Goal: Information Seeking & Learning: Learn about a topic

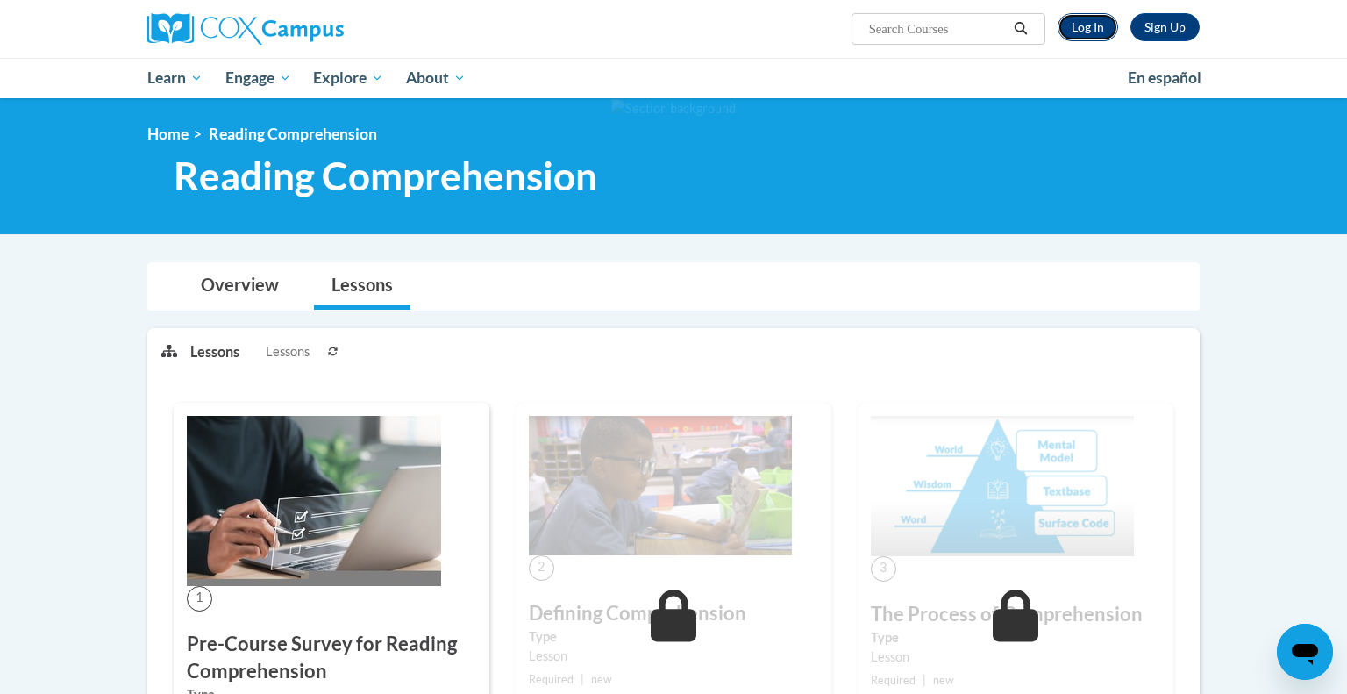
click at [1088, 32] on link "Log In" at bounding box center [1088, 27] width 61 height 28
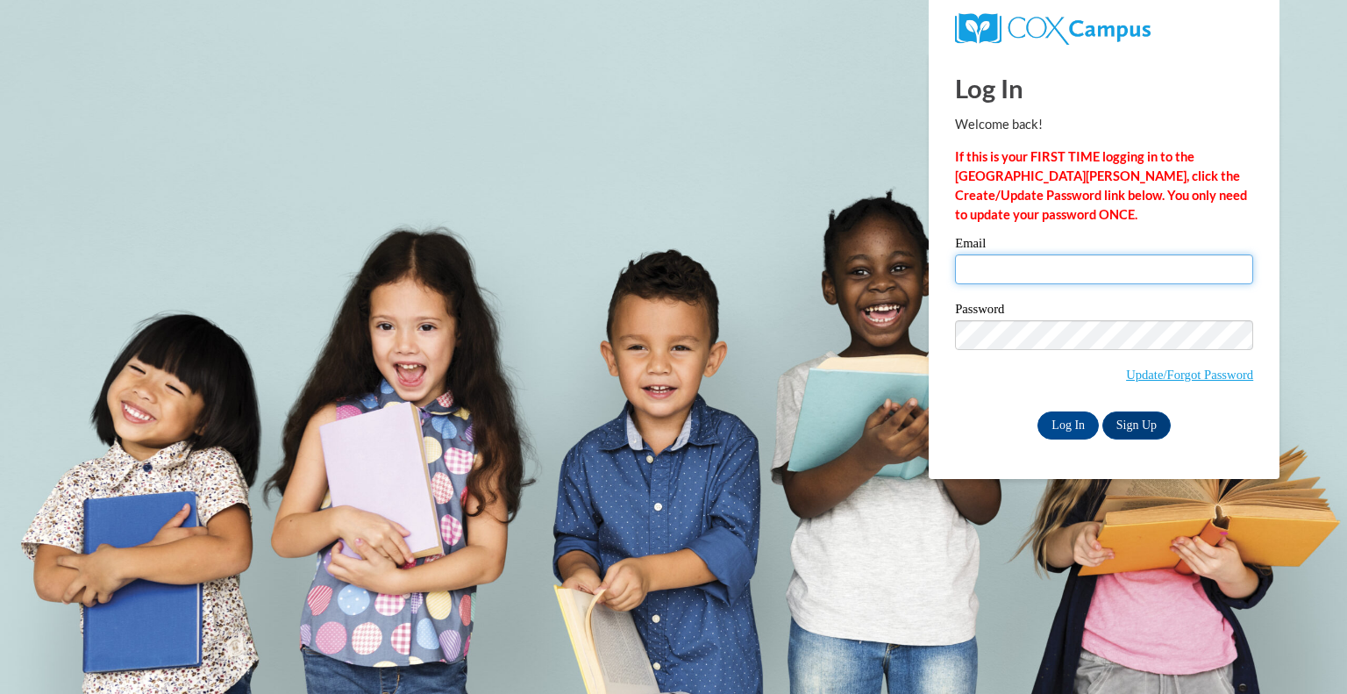
click at [1027, 268] on input "Email" at bounding box center [1104, 269] width 298 height 30
type input "hpaul@kewaskumschools.org"
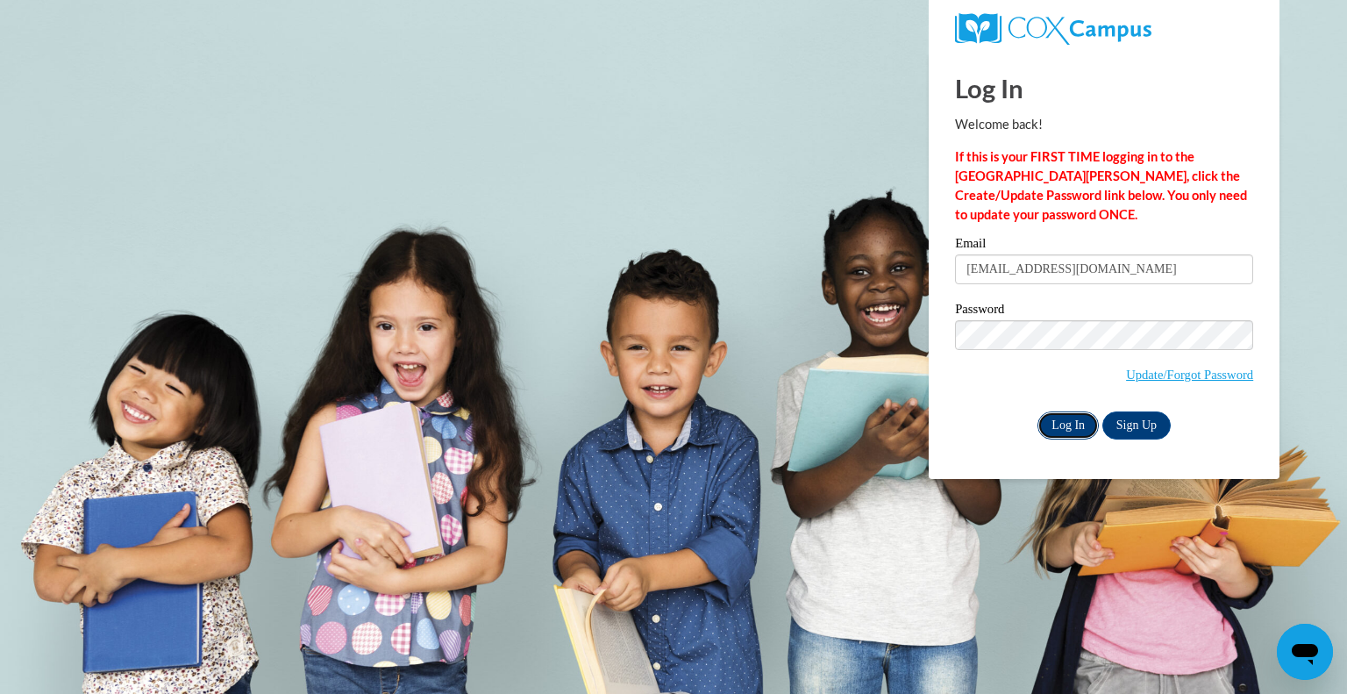
click at [1068, 428] on input "Log In" at bounding box center [1068, 425] width 61 height 28
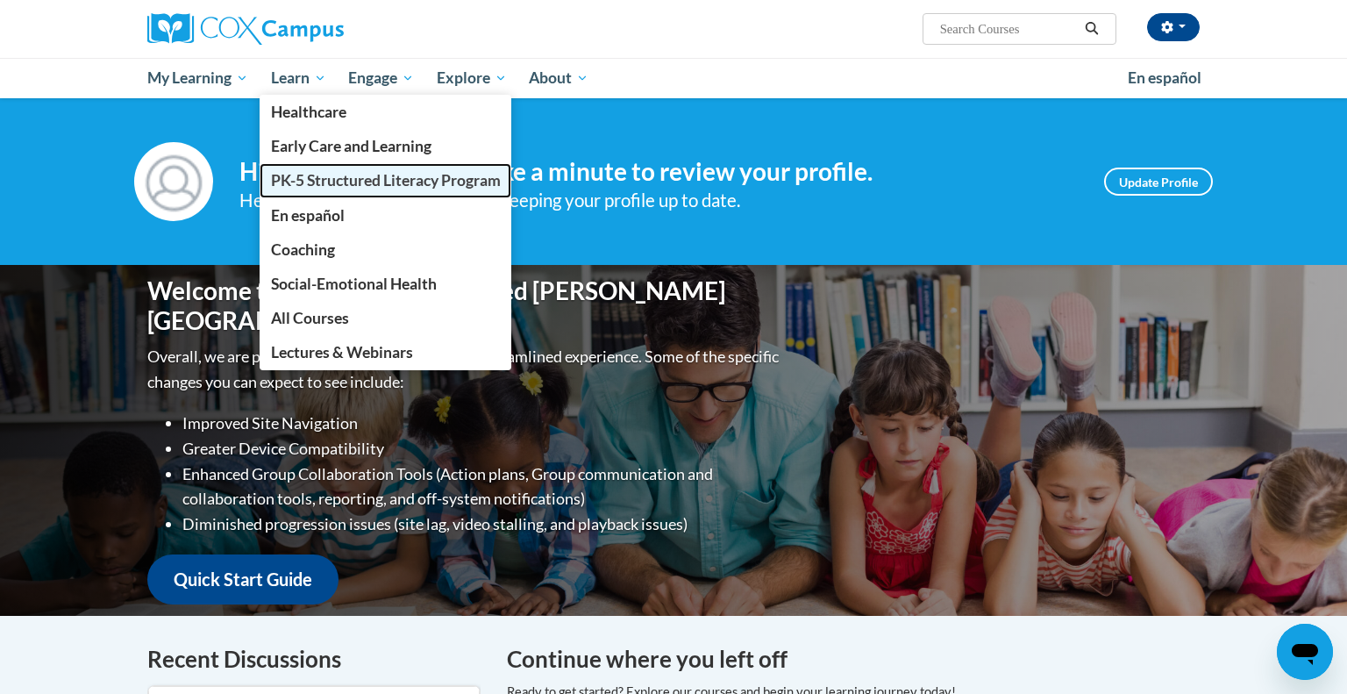
click at [336, 175] on span "PK-5 Structured Literacy Program" at bounding box center [386, 180] width 230 height 18
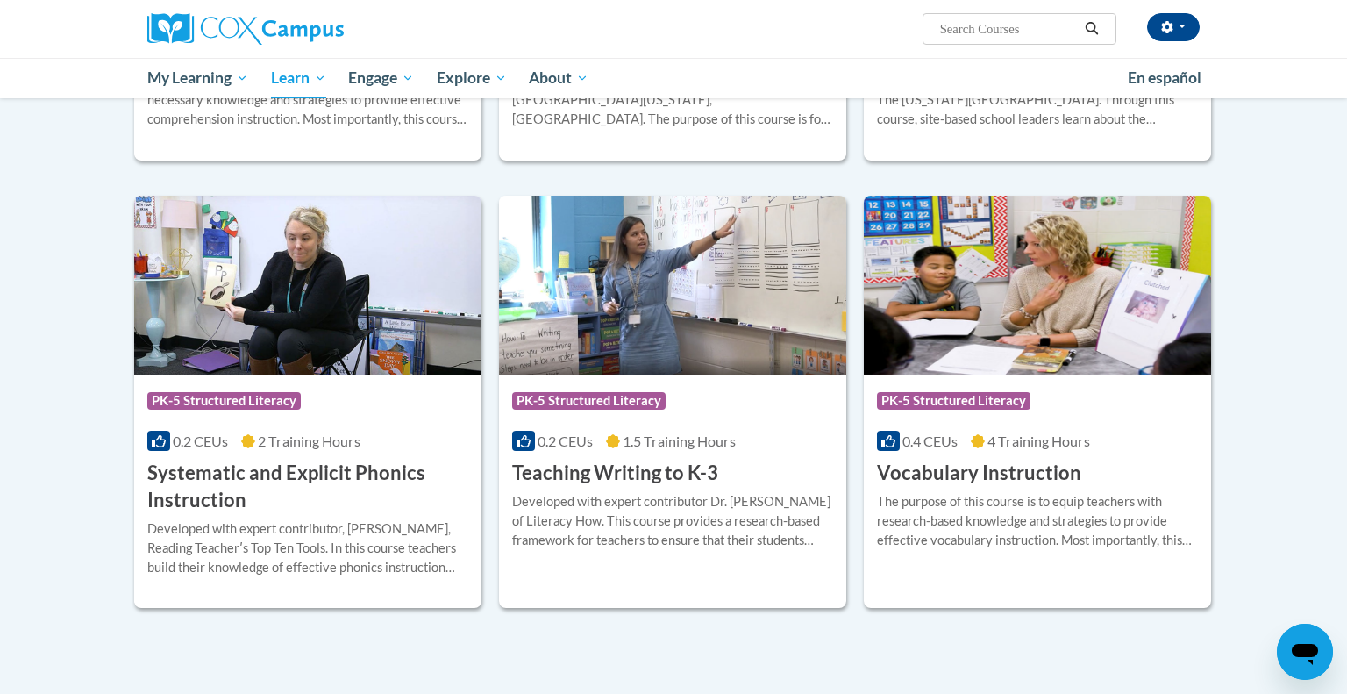
scroll to position [1809, 0]
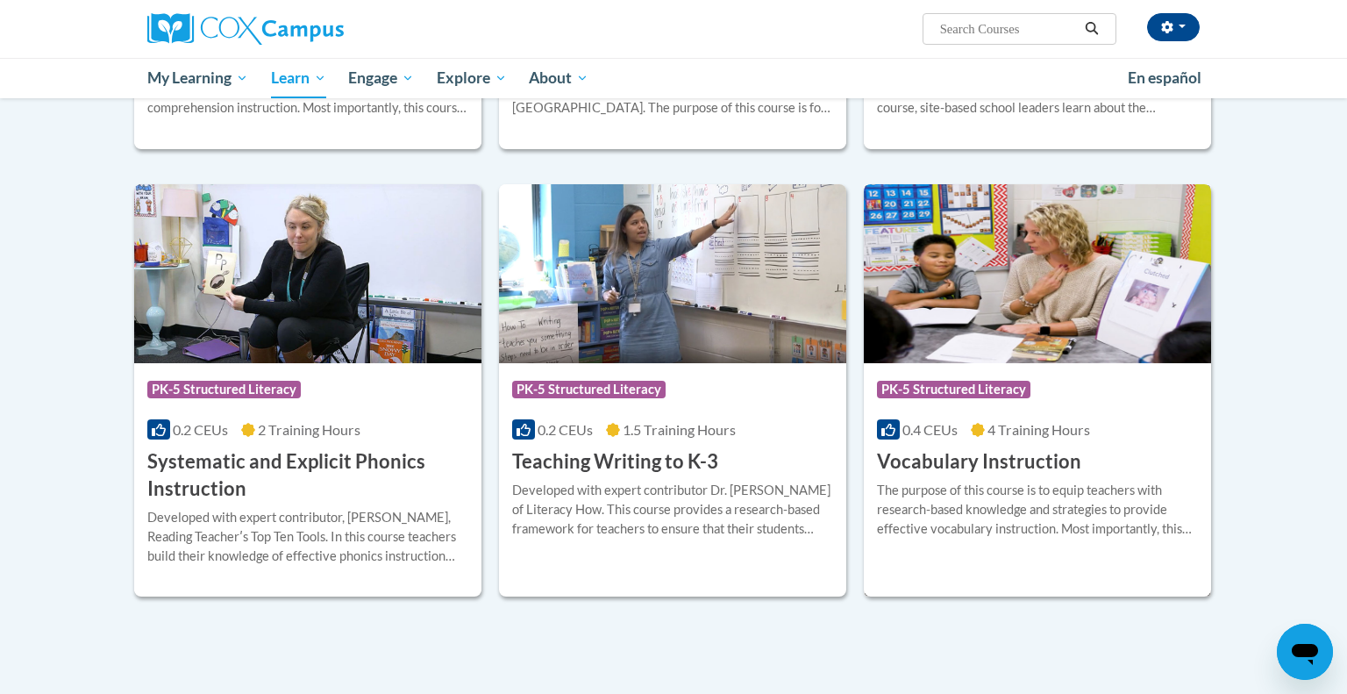
click at [969, 459] on h3 "Vocabulary Instruction" at bounding box center [979, 461] width 204 height 27
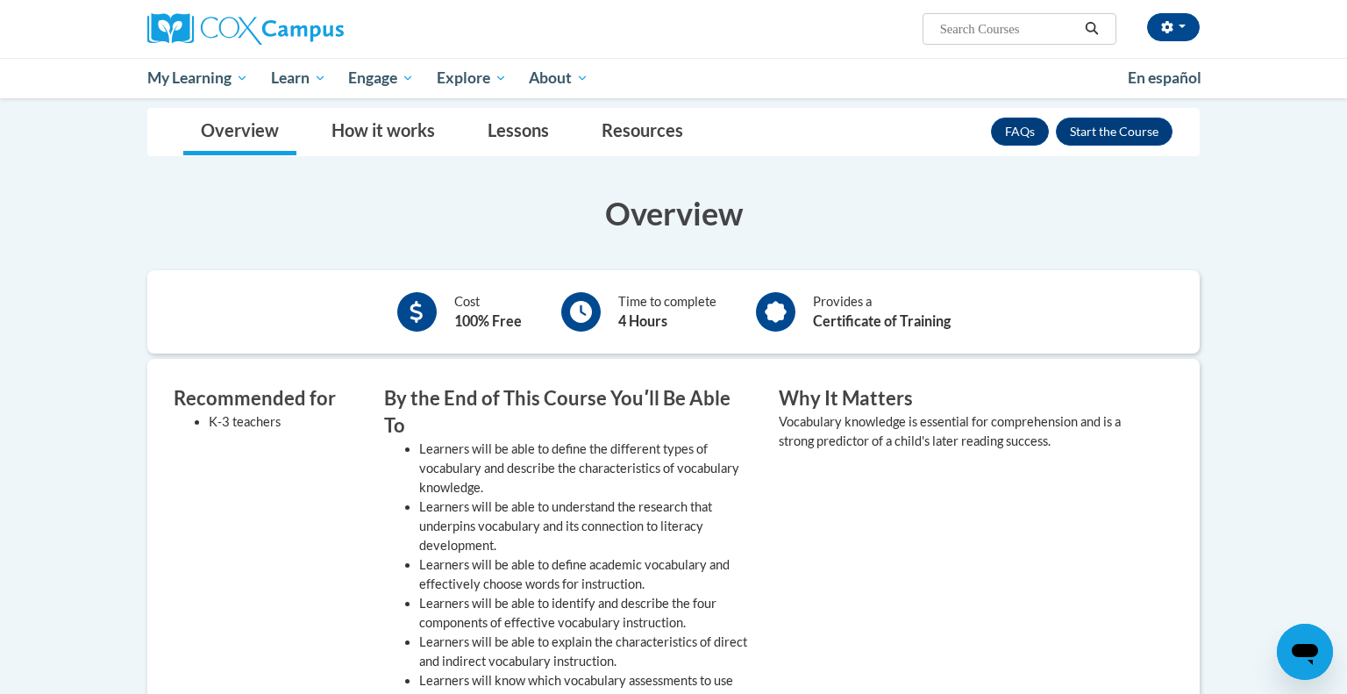
scroll to position [250, 0]
click at [1117, 132] on button "Enroll" at bounding box center [1114, 131] width 117 height 28
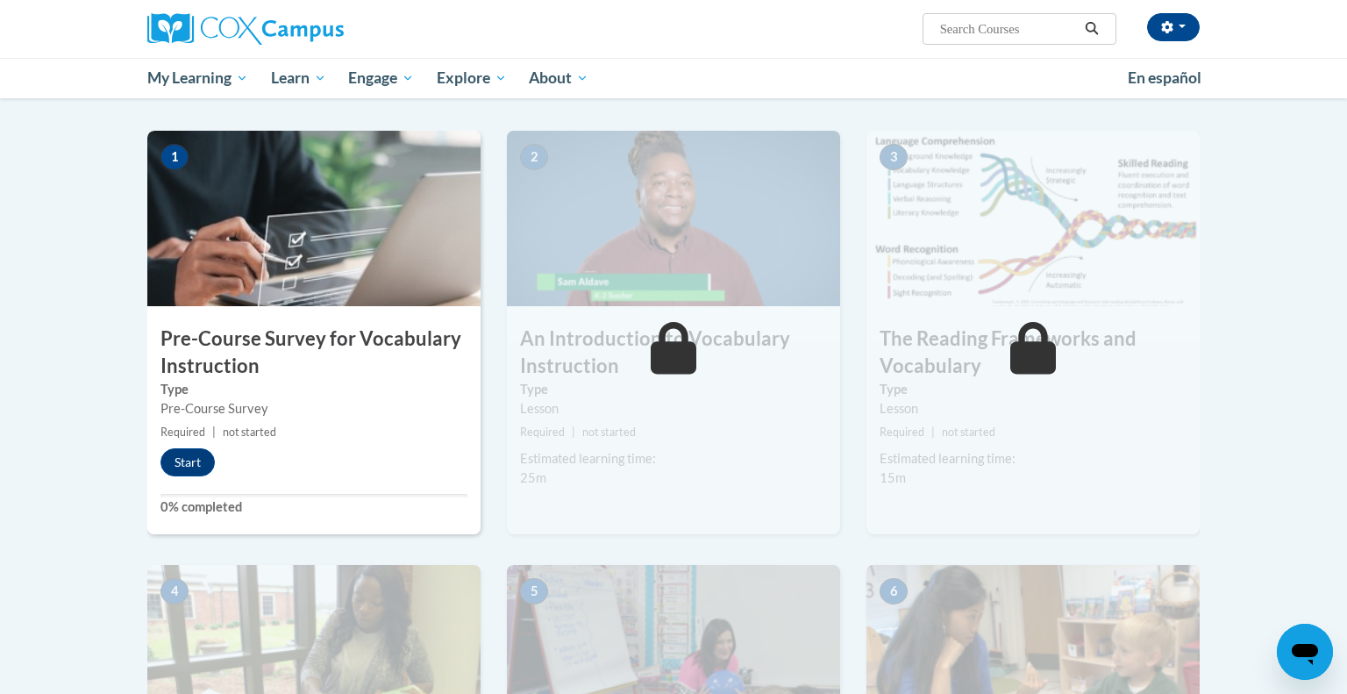
scroll to position [336, 0]
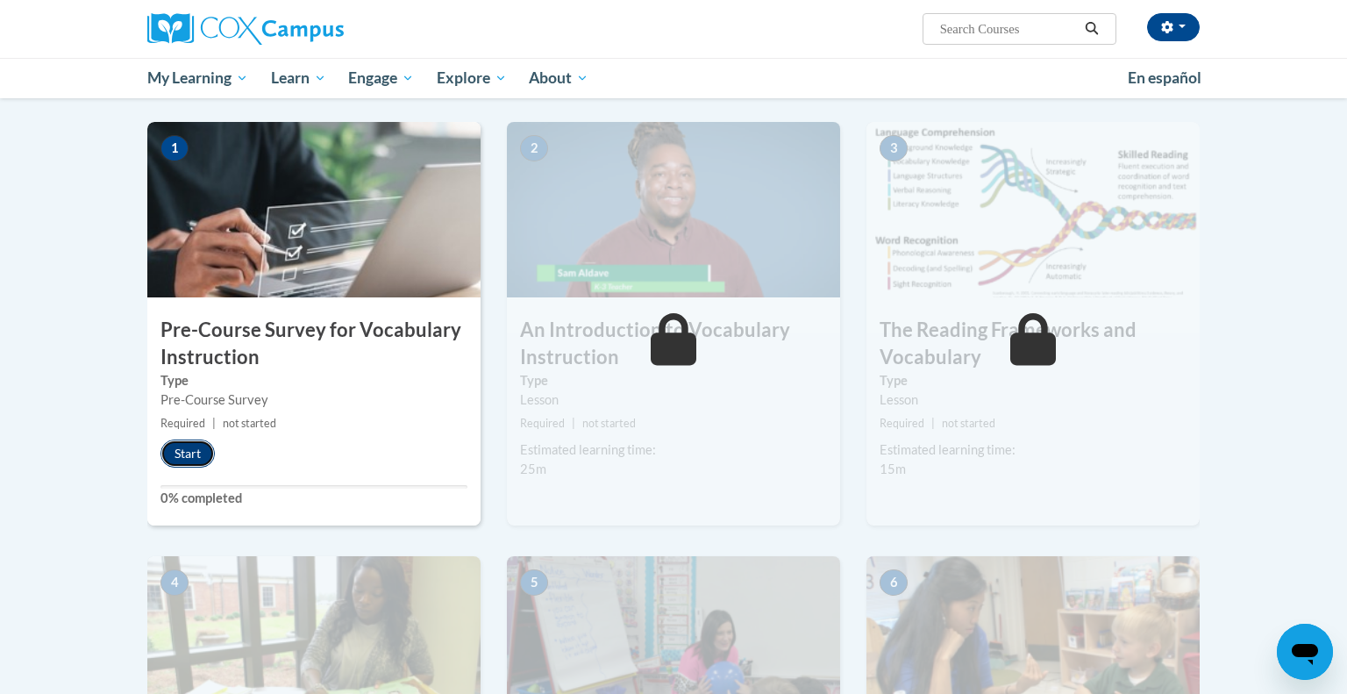
click at [182, 455] on button "Start" at bounding box center [188, 453] width 54 height 28
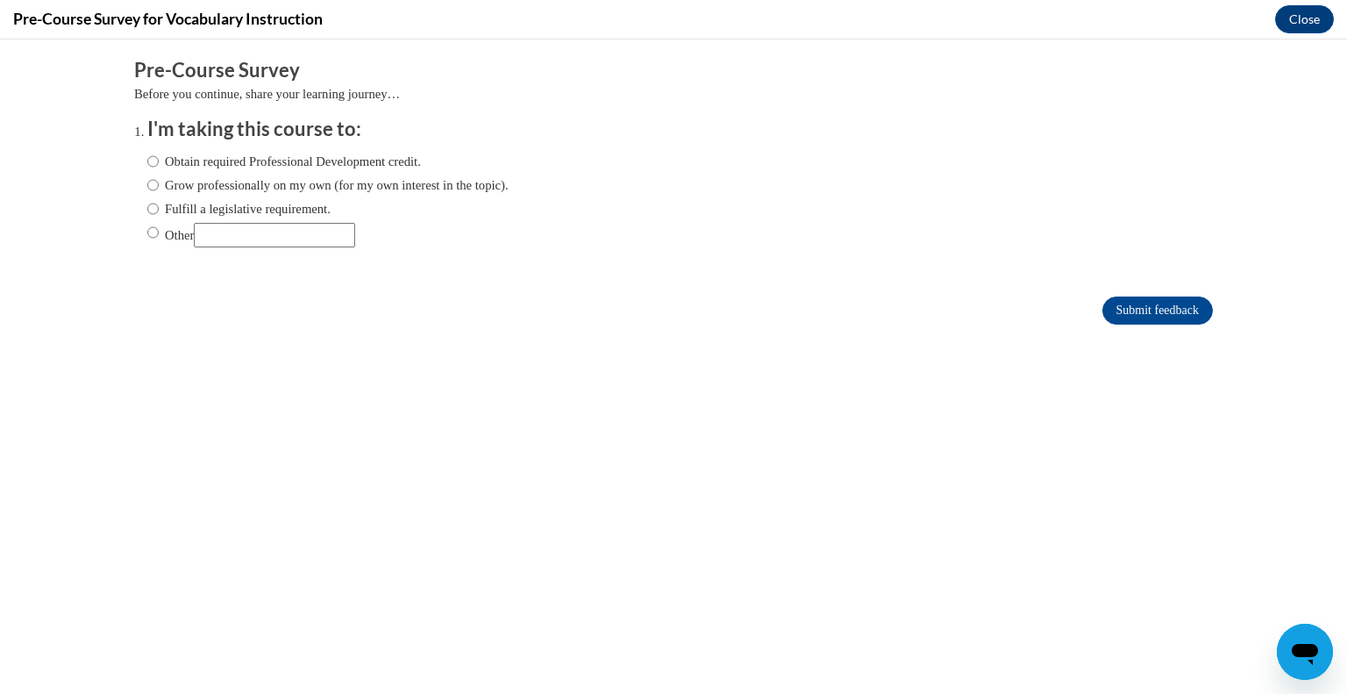
scroll to position [0, 0]
click at [147, 156] on input "Obtain required Professional Development credit." at bounding box center [152, 161] width 11 height 19
radio input "true"
click at [1116, 307] on input "Submit feedback" at bounding box center [1157, 310] width 111 height 28
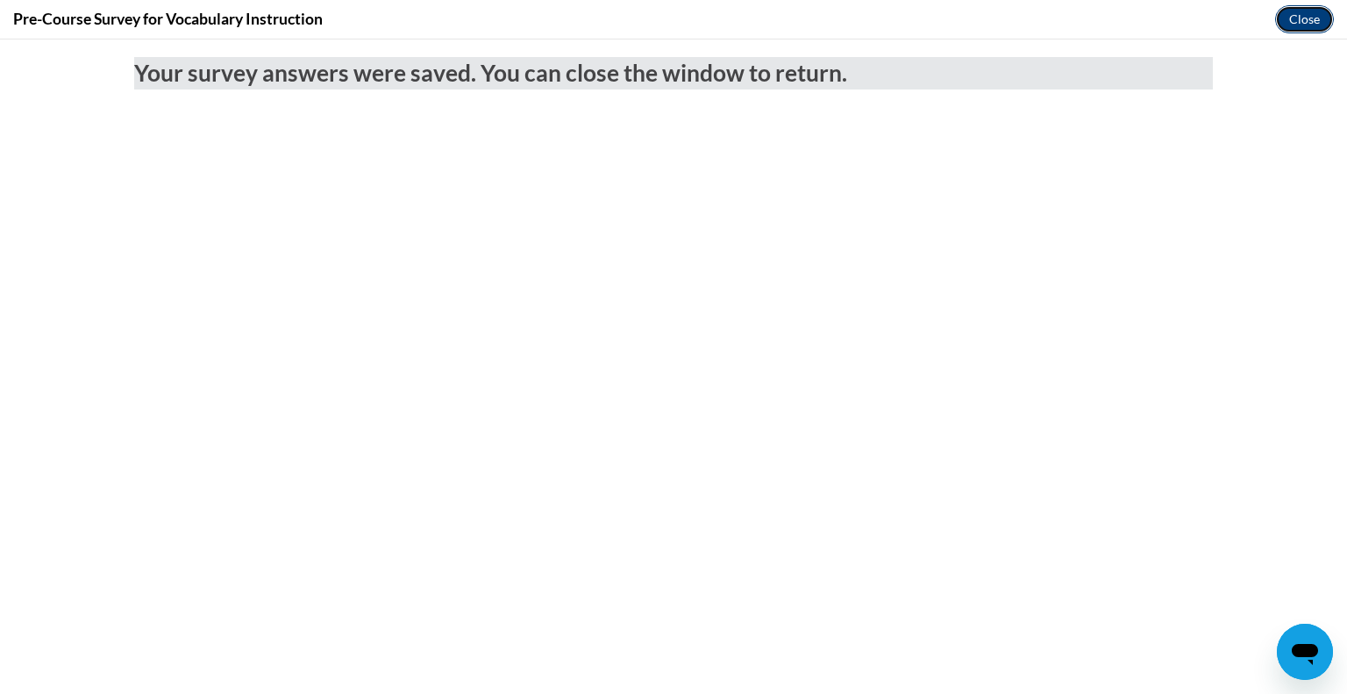
click at [1288, 15] on button "Close" at bounding box center [1304, 19] width 59 height 28
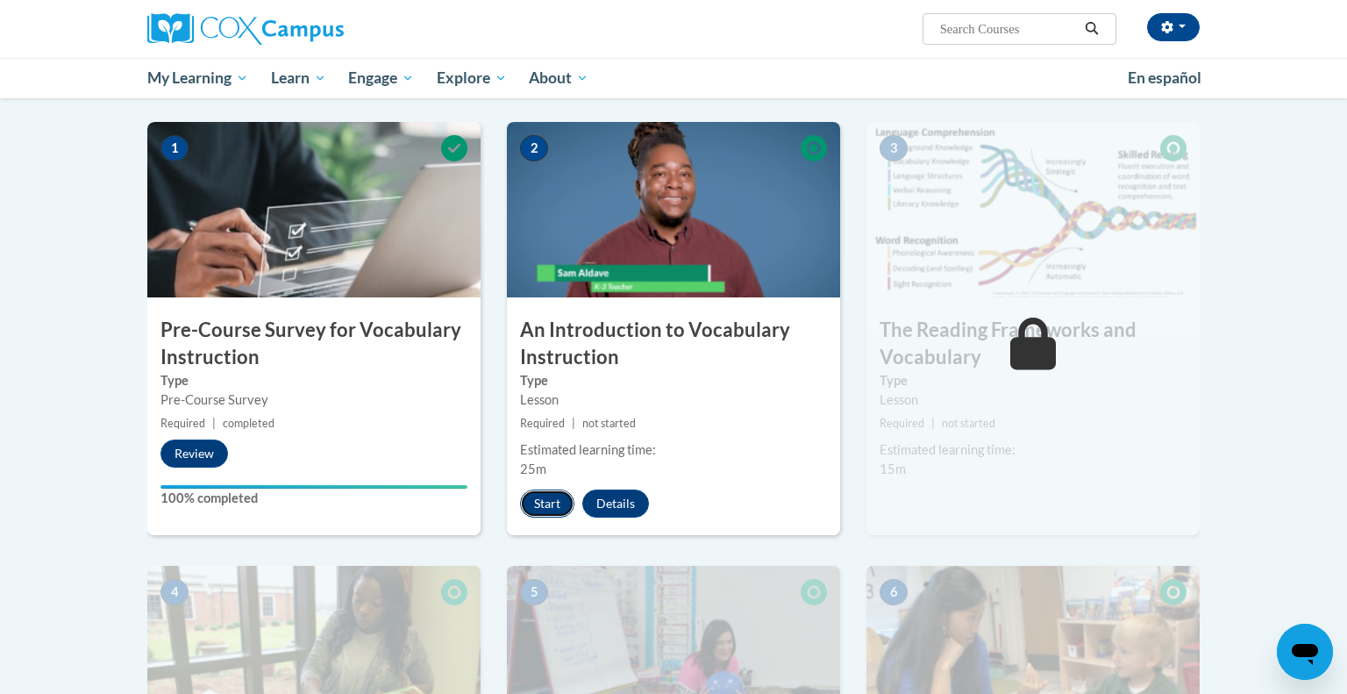
click at [553, 495] on button "Start" at bounding box center [547, 503] width 54 height 28
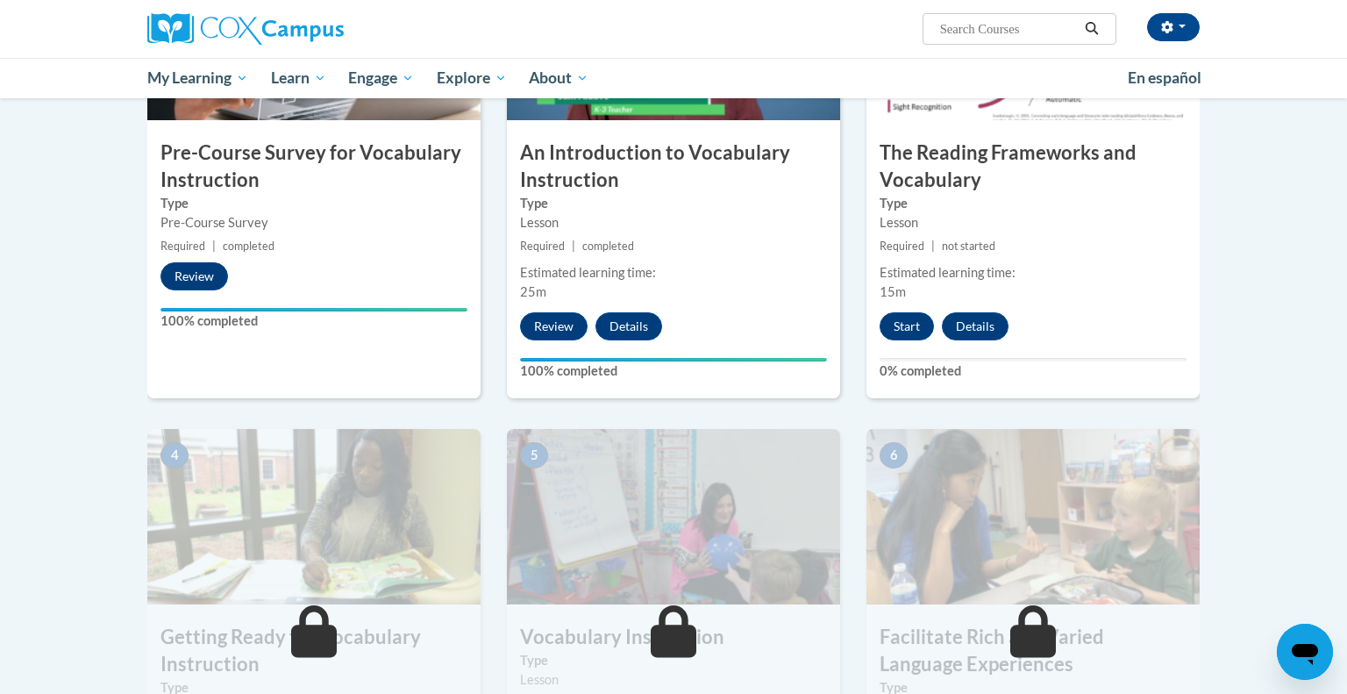
scroll to position [571, 0]
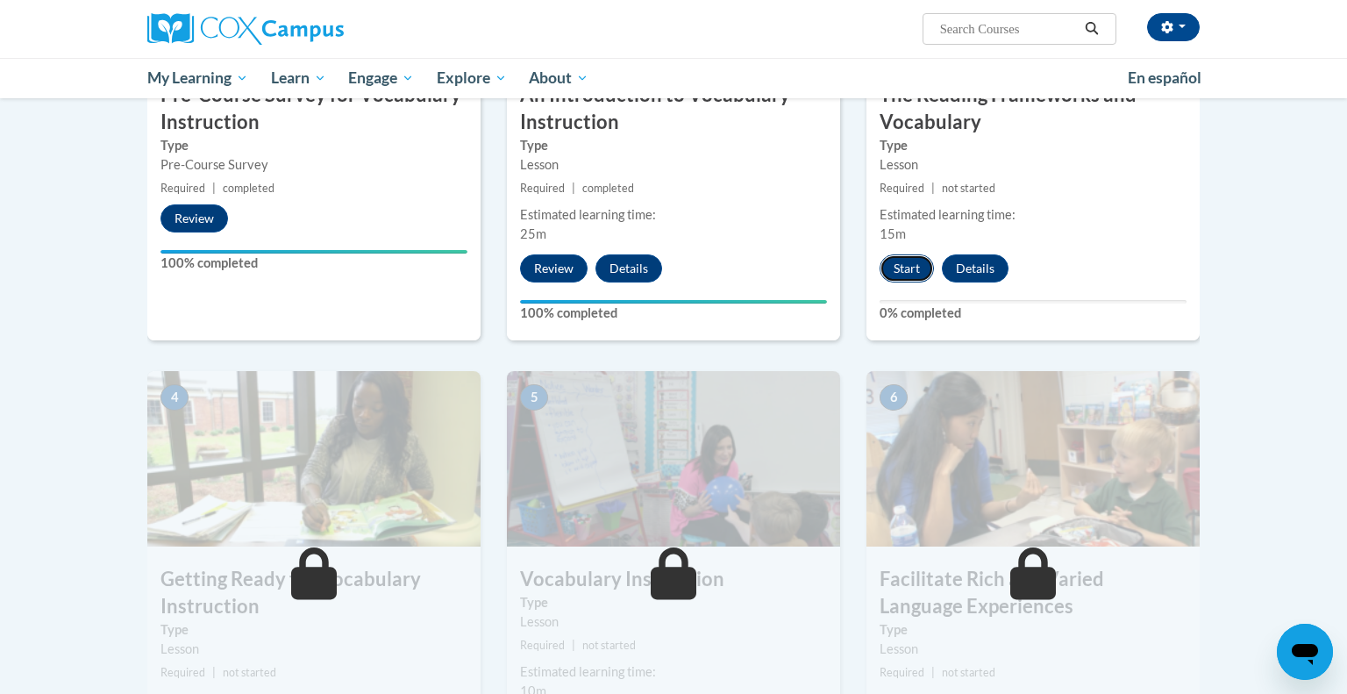
click at [898, 269] on button "Start" at bounding box center [907, 268] width 54 height 28
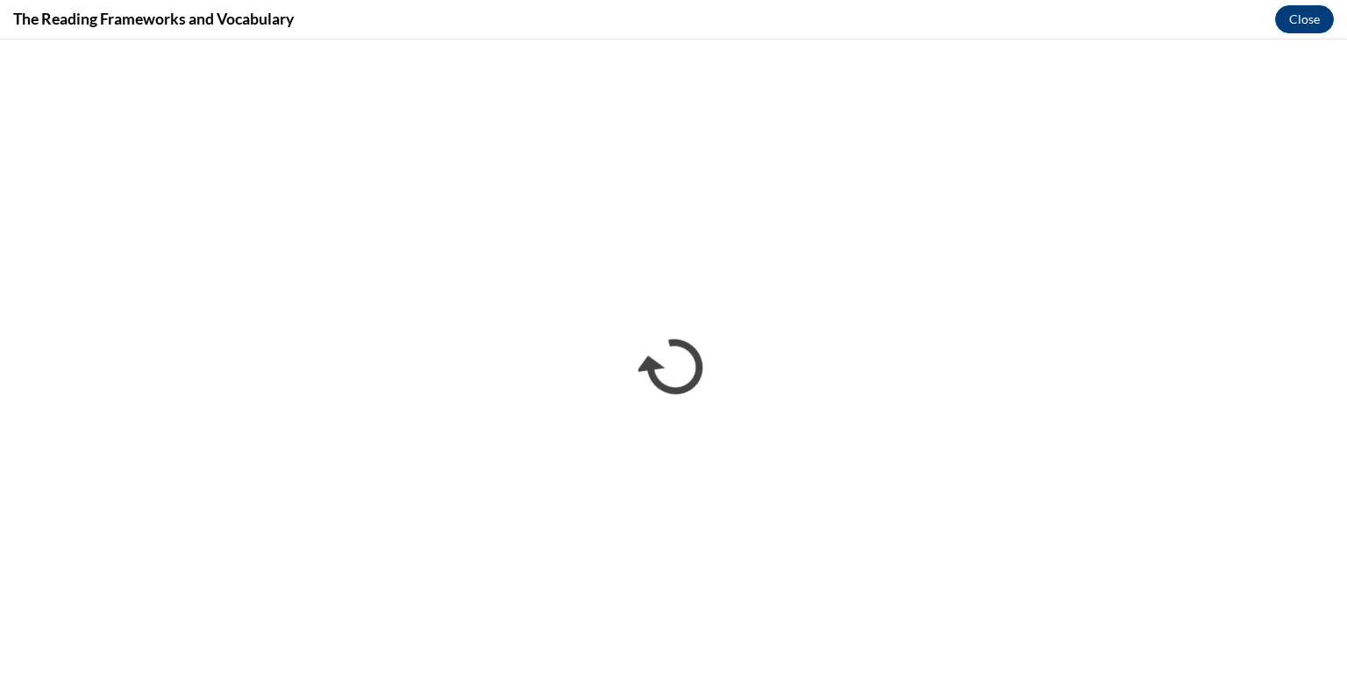
scroll to position [0, 0]
